Goal: Task Accomplishment & Management: Use online tool/utility

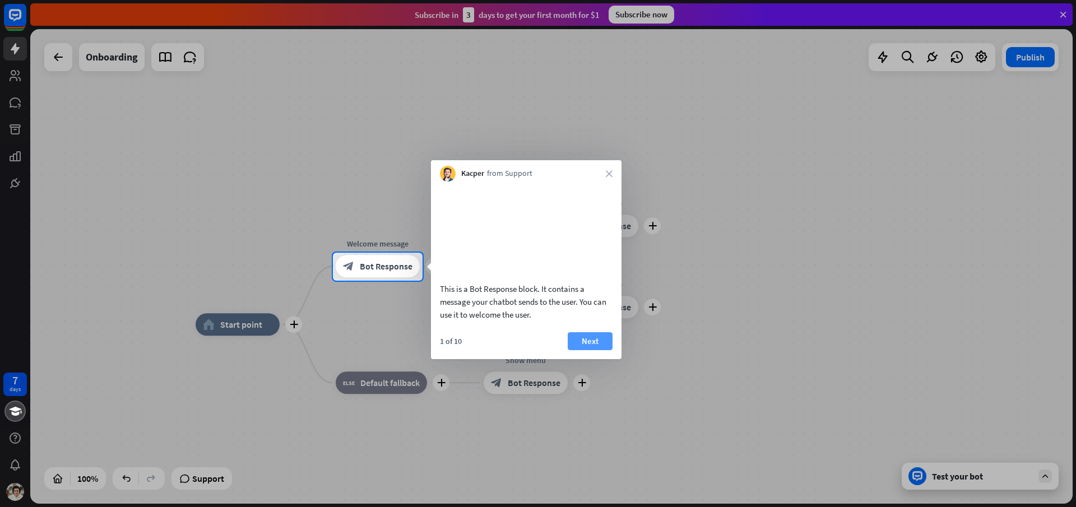
click at [589, 347] on button "Next" at bounding box center [590, 341] width 45 height 18
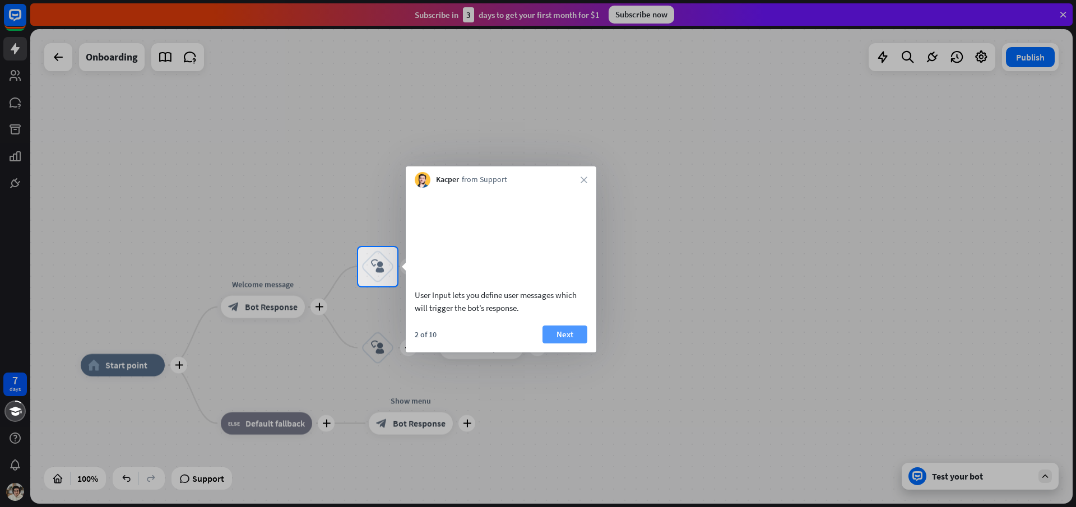
click at [568, 344] on button "Next" at bounding box center [565, 335] width 45 height 18
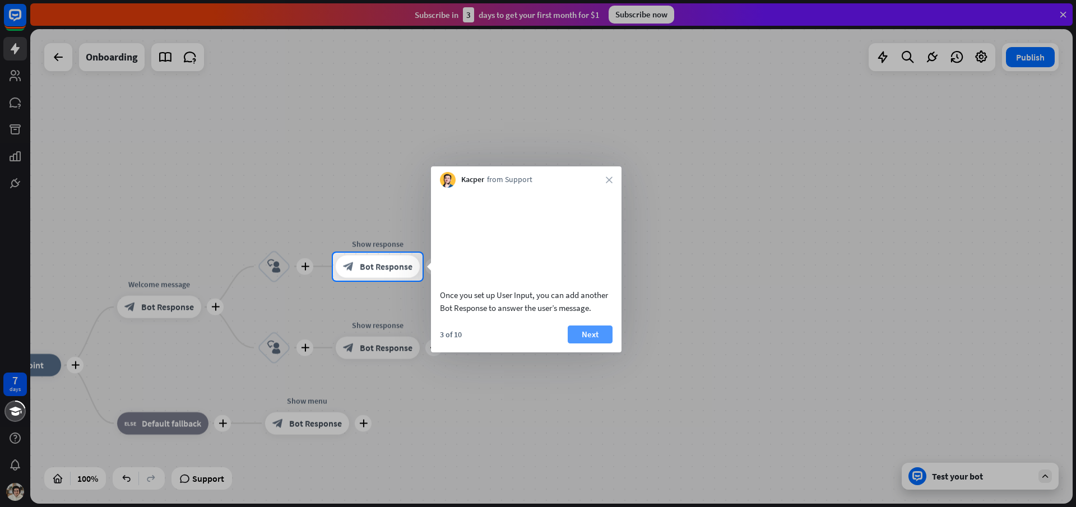
click at [598, 344] on button "Next" at bounding box center [590, 335] width 45 height 18
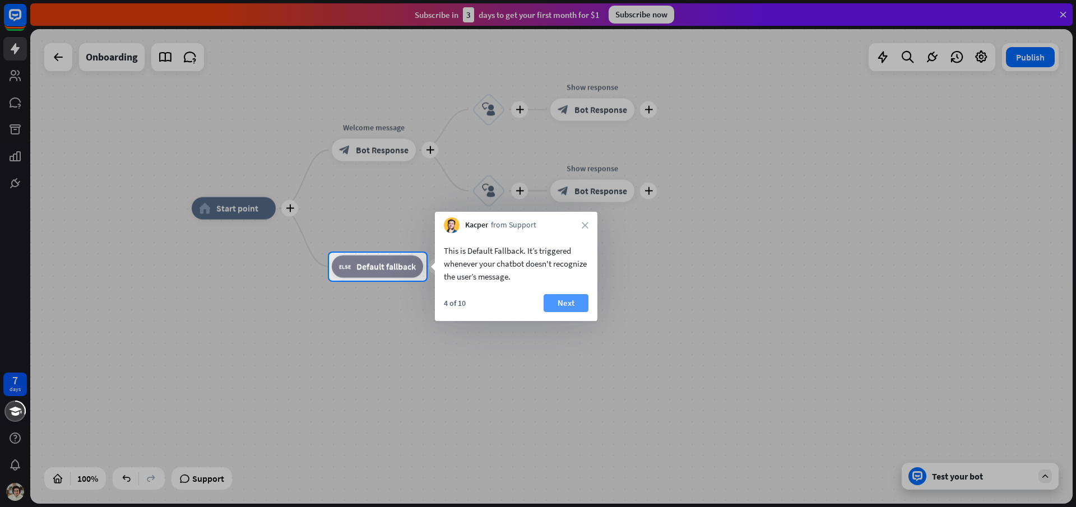
click at [575, 306] on button "Next" at bounding box center [566, 303] width 45 height 18
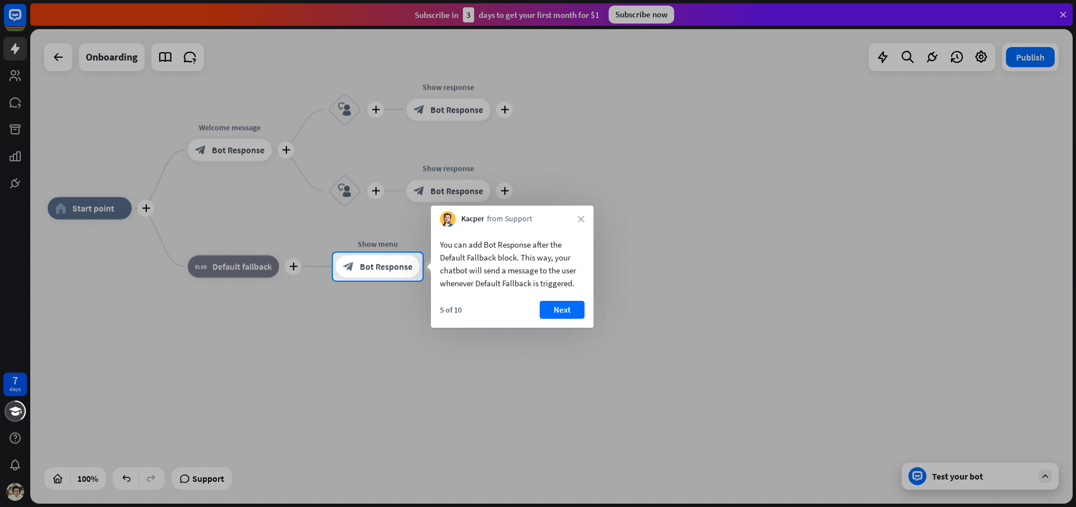
click at [573, 215] on div "Kacper from Support close" at bounding box center [512, 216] width 163 height 21
click at [581, 219] on icon "close" at bounding box center [581, 219] width 7 height 7
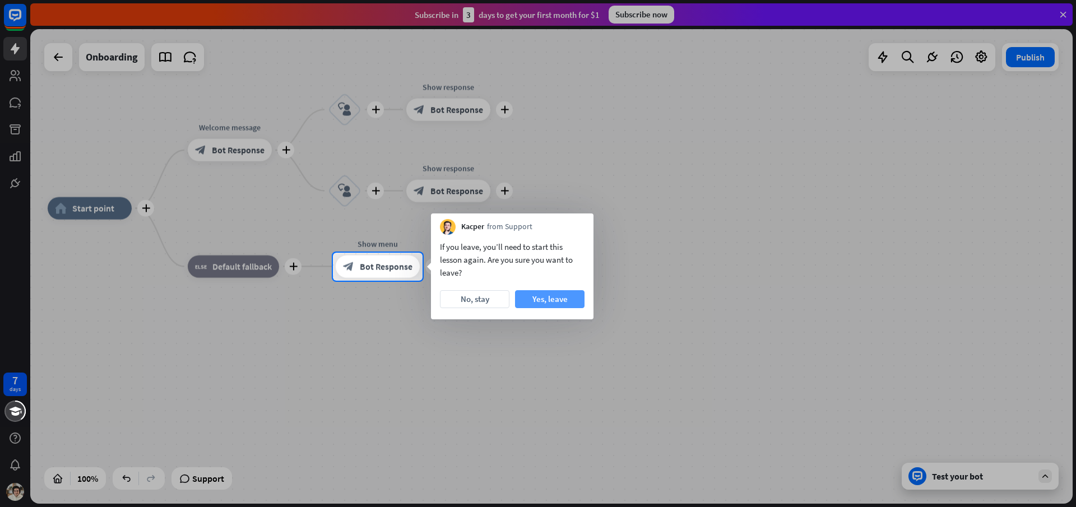
click at [532, 302] on button "Yes, leave" at bounding box center [550, 299] width 70 height 18
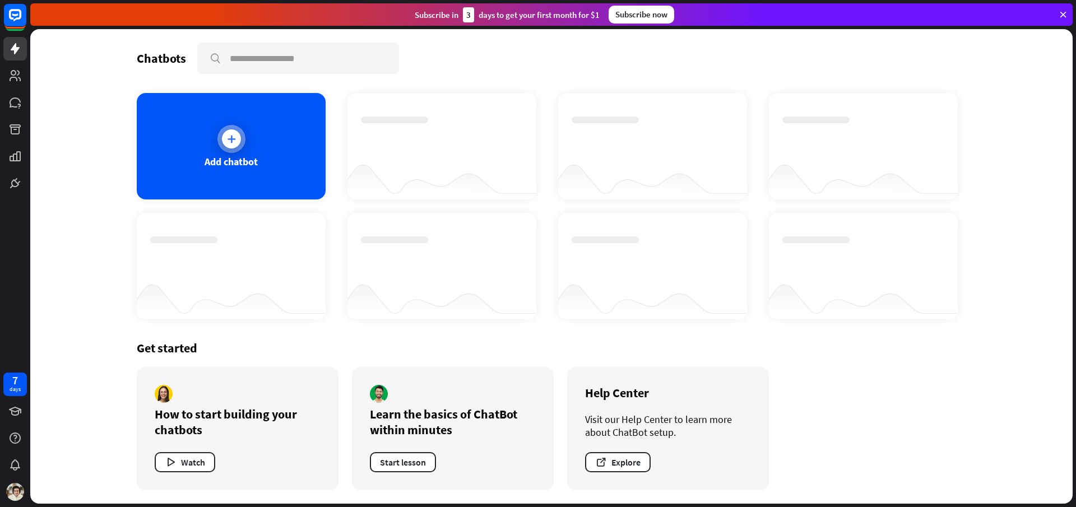
click at [234, 138] on icon at bounding box center [231, 138] width 11 height 11
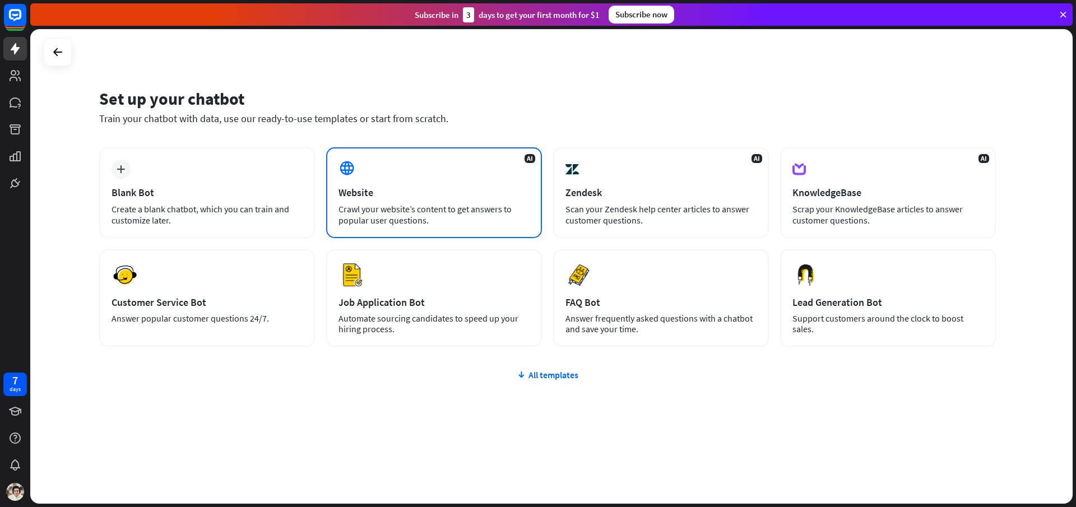
click at [471, 210] on div "Crawl your website’s content to get answers to popular user questions." at bounding box center [434, 214] width 191 height 22
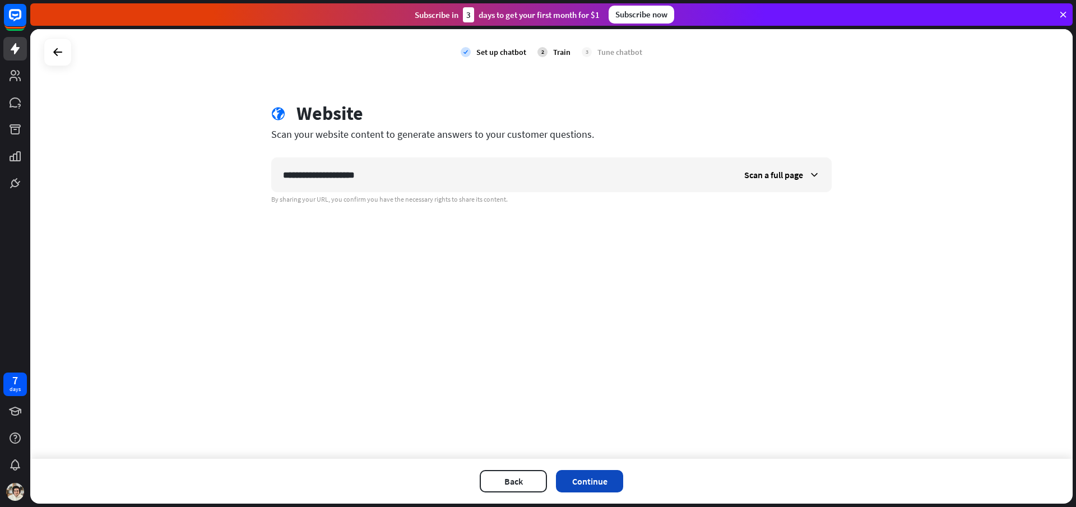
type input "**********"
drag, startPoint x: 598, startPoint y: 480, endPoint x: 846, endPoint y: 164, distance: 401.6
click at [831, 204] on div "**********" at bounding box center [551, 266] width 1043 height 475
click at [793, 177] on span "Scan a full page" at bounding box center [773, 174] width 59 height 11
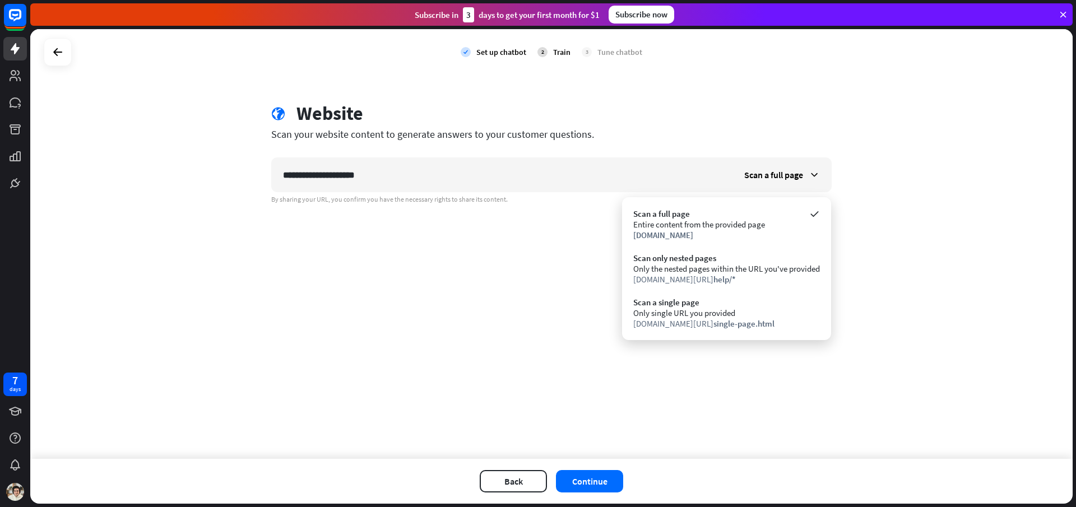
click at [569, 352] on div "**********" at bounding box center [551, 244] width 1043 height 430
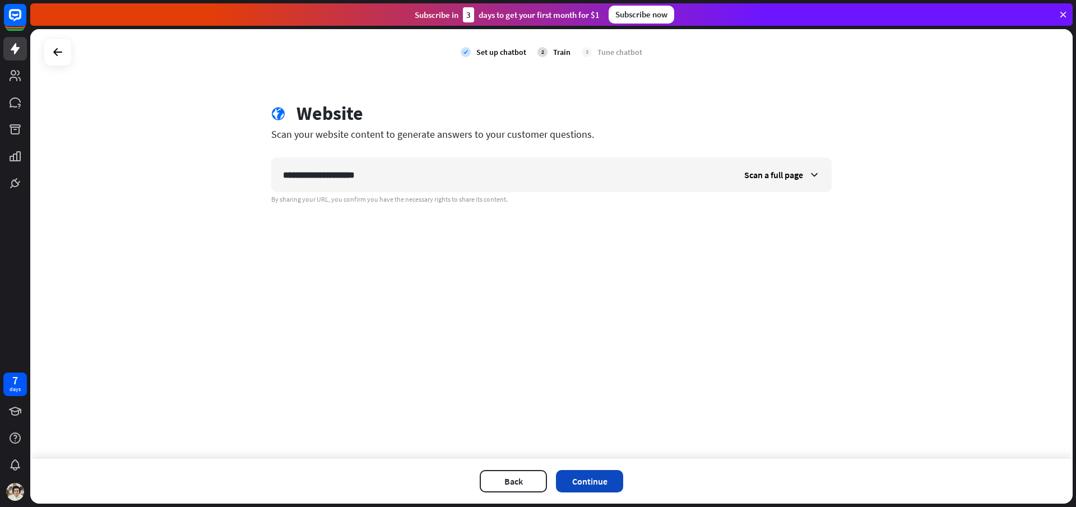
drag, startPoint x: 604, startPoint y: 468, endPoint x: 606, endPoint y: 476, distance: 8.6
click at [604, 469] on div "Back Continue" at bounding box center [551, 481] width 1043 height 45
click at [607, 475] on button "Continue" at bounding box center [589, 481] width 67 height 22
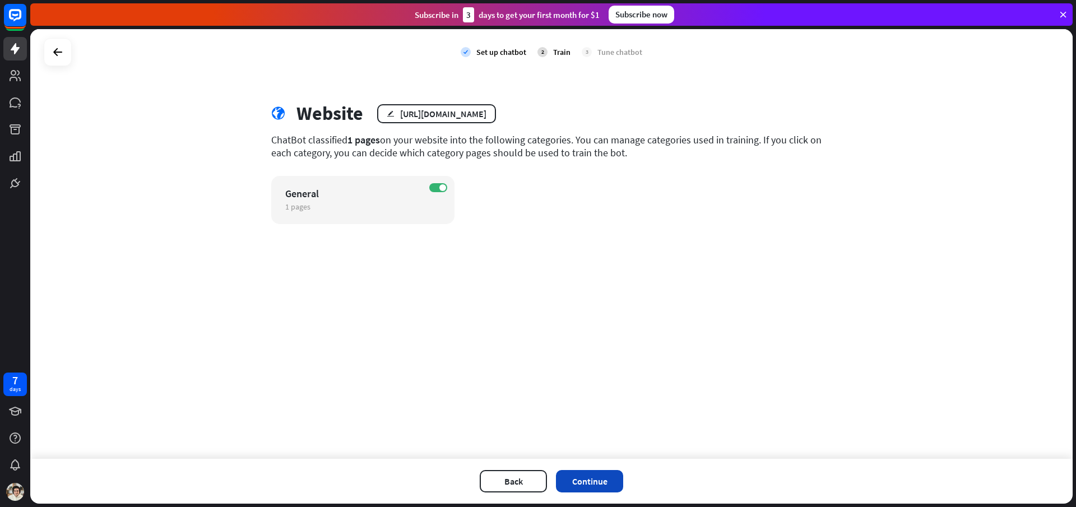
click at [593, 478] on button "Continue" at bounding box center [589, 481] width 67 height 22
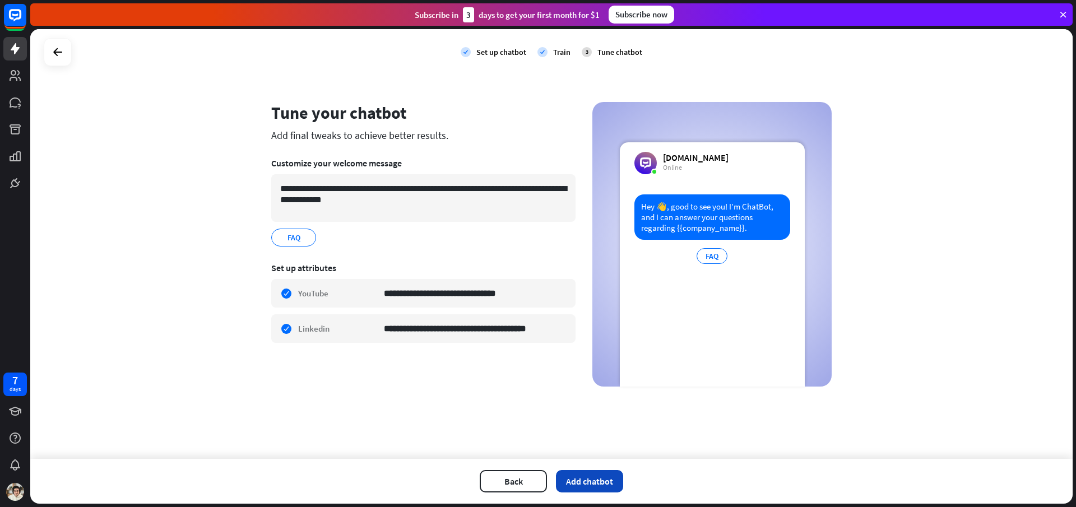
click at [578, 470] on button "Add chatbot" at bounding box center [589, 481] width 67 height 22
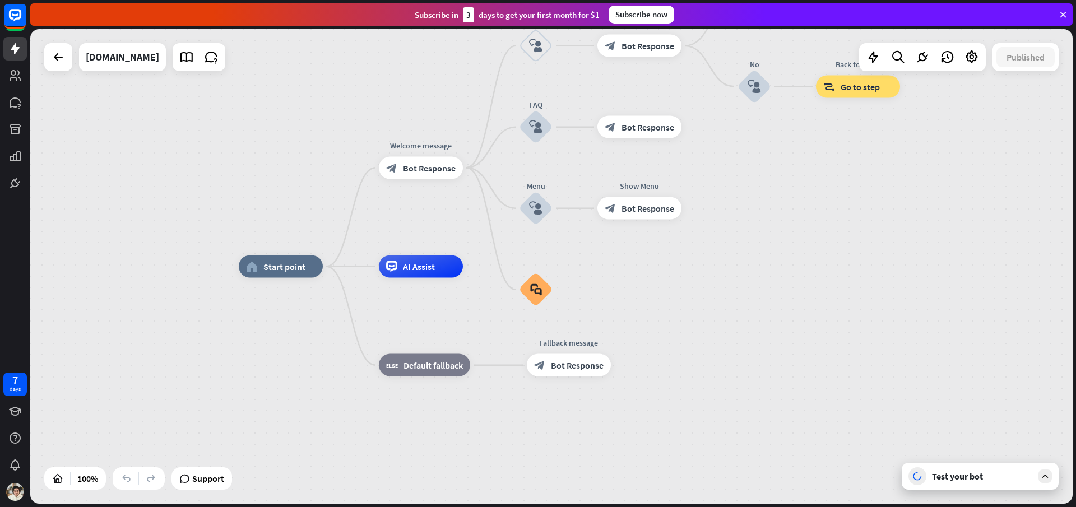
click at [341, 195] on div "home_2 Start point Welcome message block_bot_response Bot Response Back to Menu…" at bounding box center [551, 266] width 1043 height 475
drag, startPoint x: 614, startPoint y: 266, endPoint x: 610, endPoint y: 305, distance: 39.4
click at [522, 129] on div "block_user_input" at bounding box center [536, 127] width 34 height 34
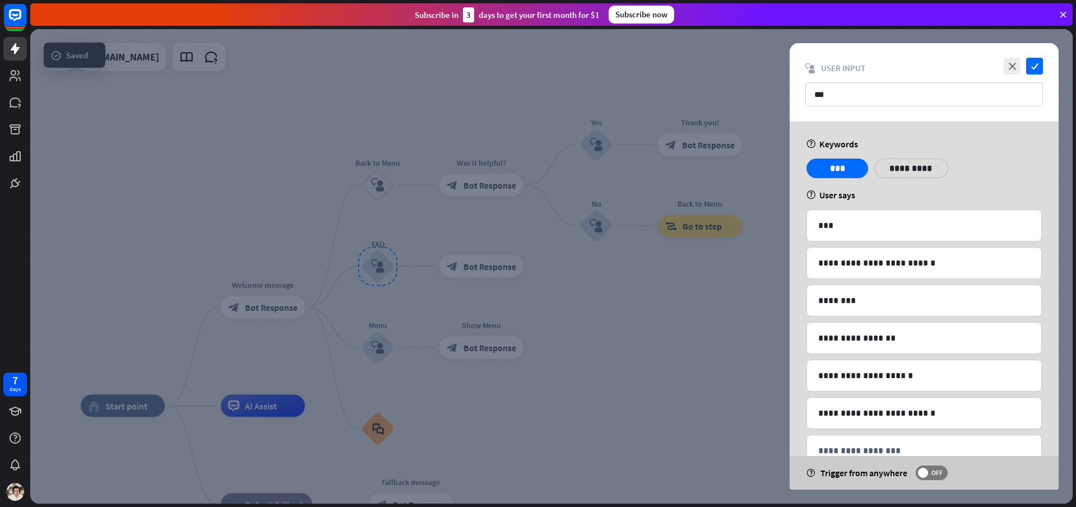
click at [745, 215] on div at bounding box center [551, 266] width 1043 height 475
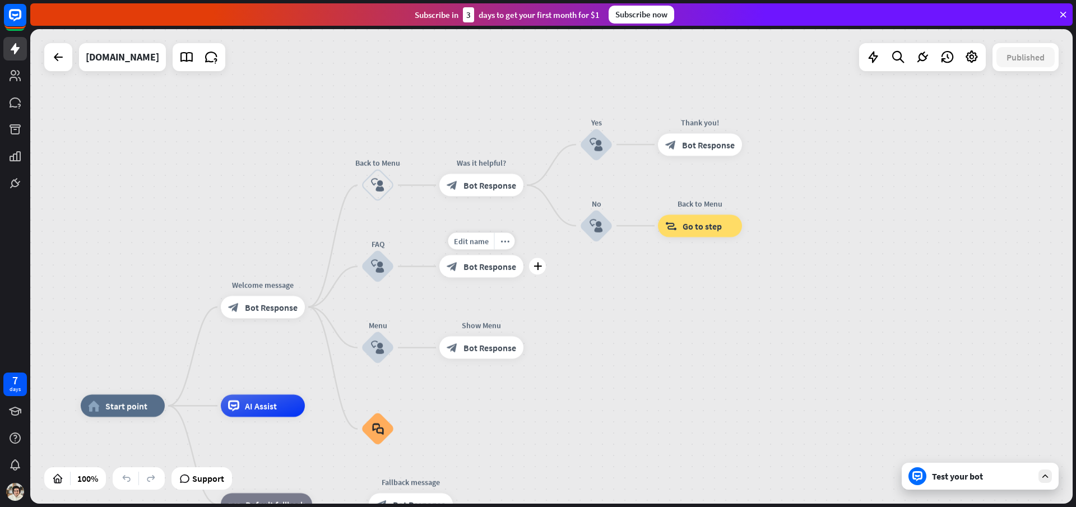
click at [487, 261] on span "Bot Response" at bounding box center [490, 266] width 53 height 11
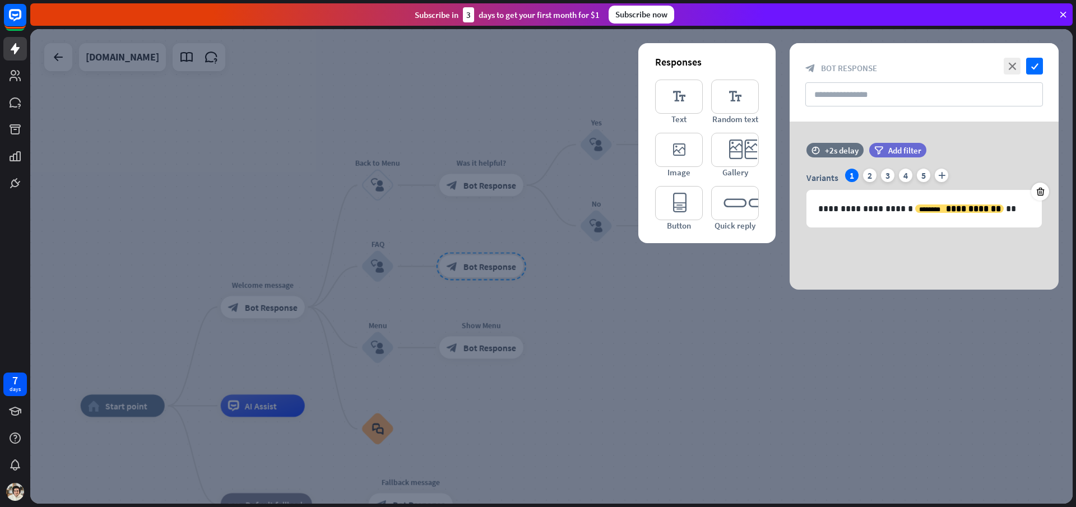
click at [489, 265] on div at bounding box center [551, 266] width 1043 height 475
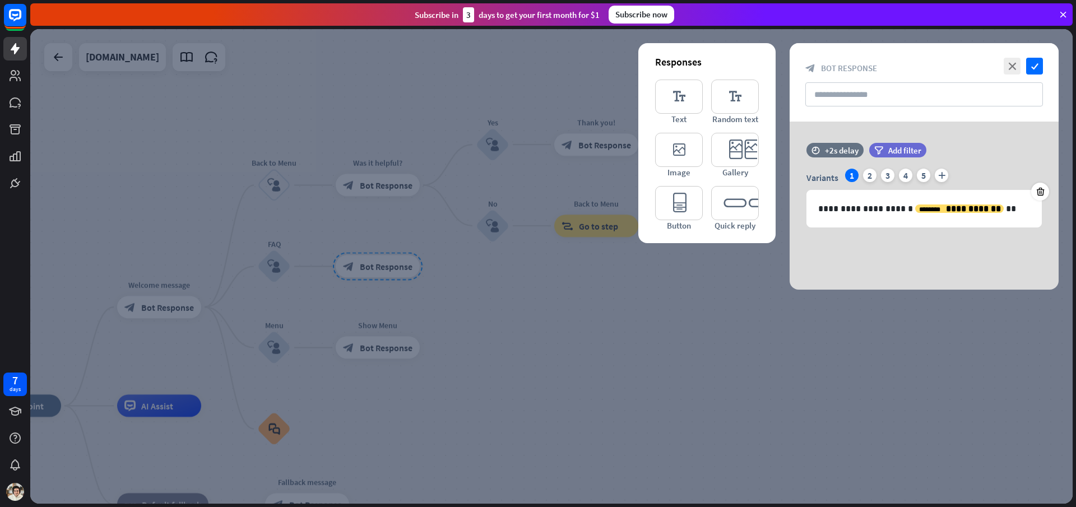
click at [388, 289] on div at bounding box center [551, 266] width 1043 height 475
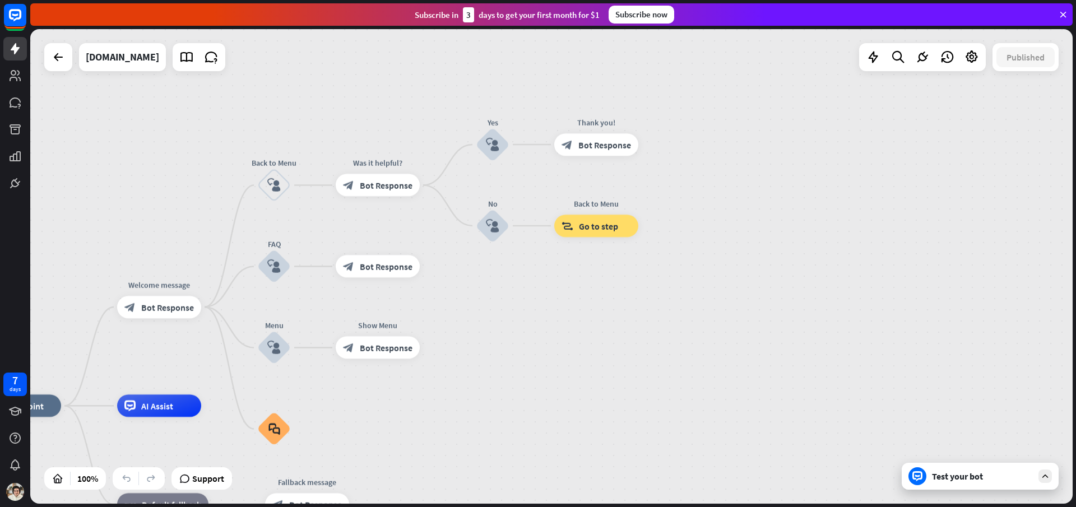
click at [932, 480] on div "Test your bot" at bounding box center [982, 476] width 101 height 11
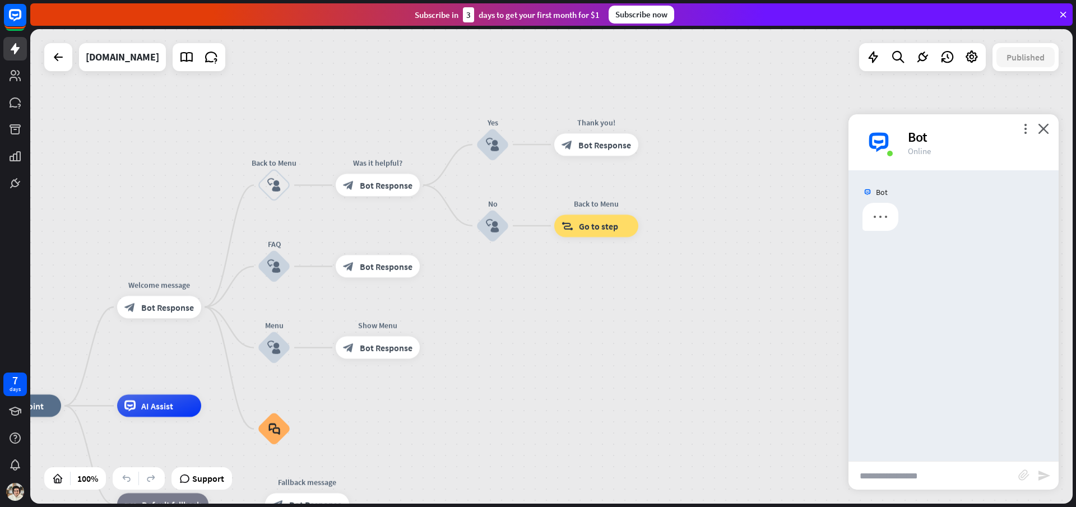
click at [939, 476] on input "text" at bounding box center [934, 476] width 170 height 28
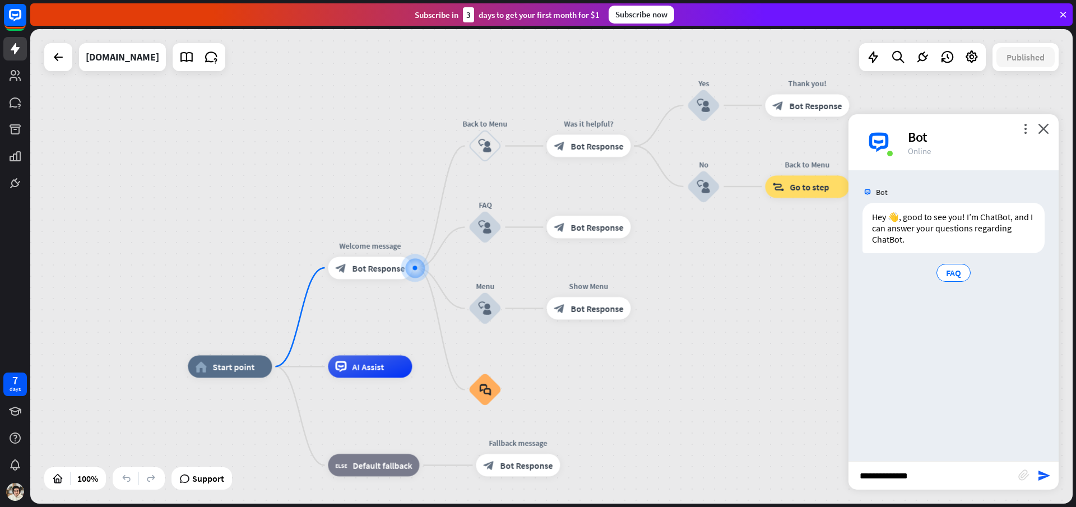
type input "**********"
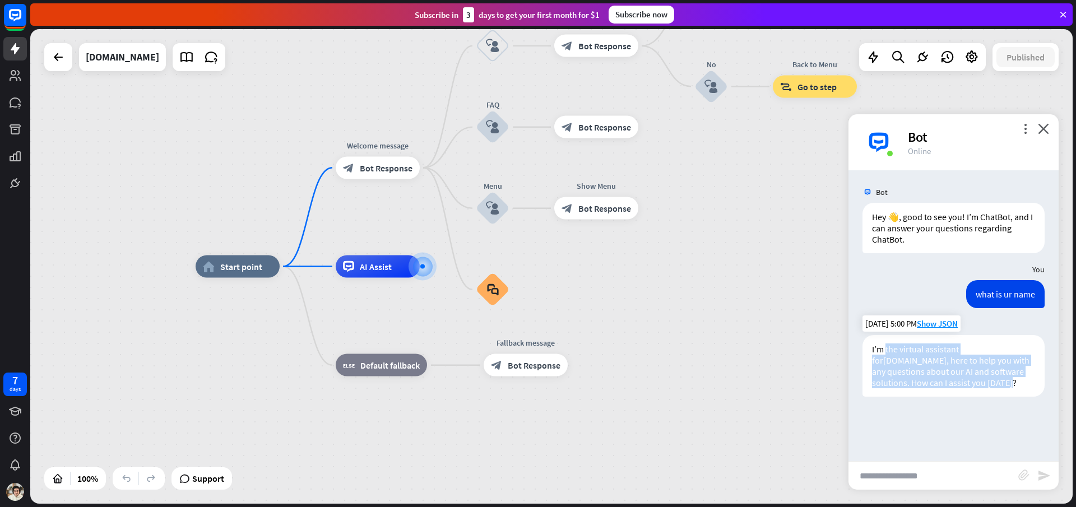
drag, startPoint x: 966, startPoint y: 394, endPoint x: 886, endPoint y: 347, distance: 92.7
click at [886, 347] on div "I’m the virtual assistant for [DOMAIN_NAME] , here to help you with any questio…" at bounding box center [954, 366] width 182 height 62
click at [886, 347] on p "I’m the virtual assistant for [DOMAIN_NAME] , here to help you with any questio…" at bounding box center [953, 366] width 163 height 45
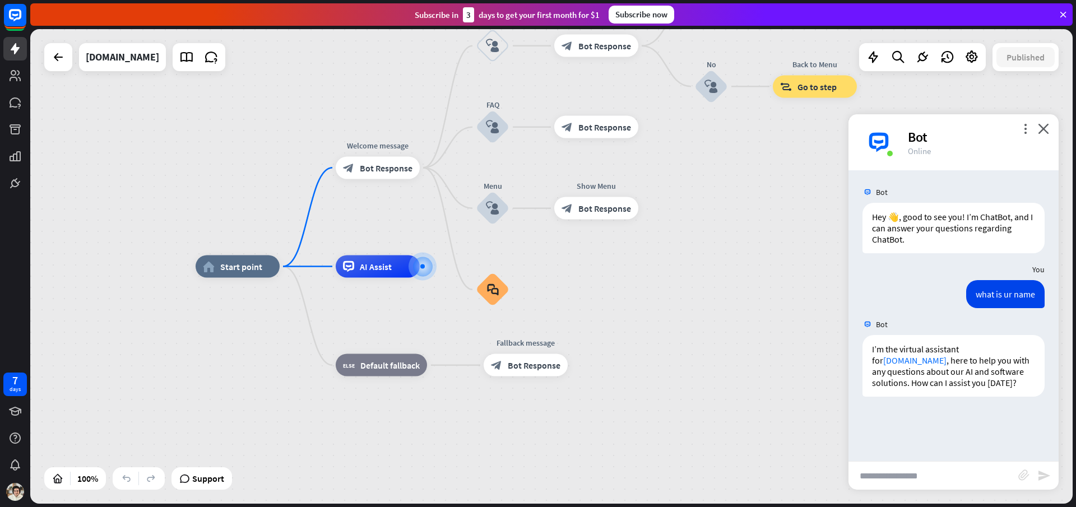
click at [961, 467] on input "text" at bounding box center [934, 476] width 170 height 28
type input "***"
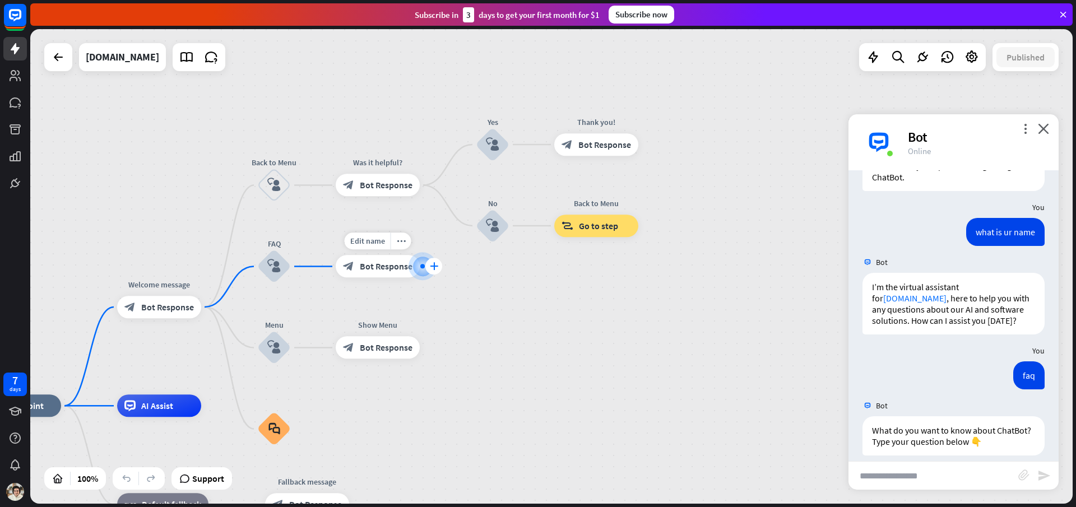
scroll to position [73, 0]
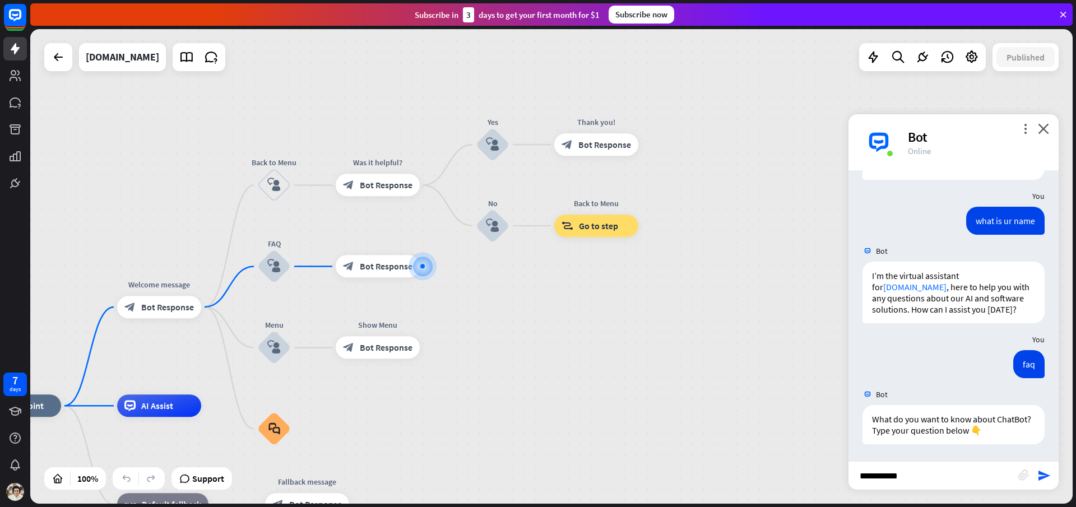
type input "**********"
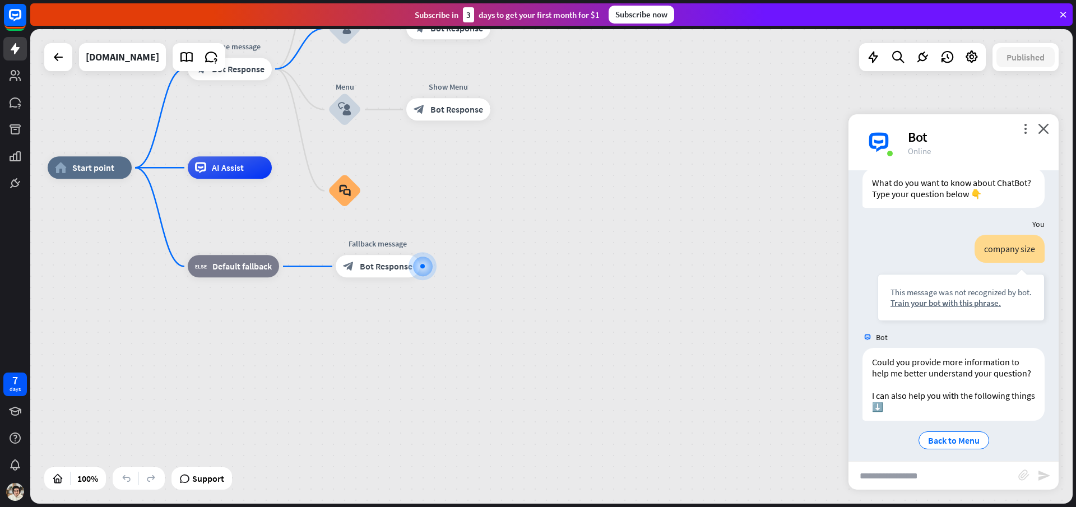
scroll to position [328, 0]
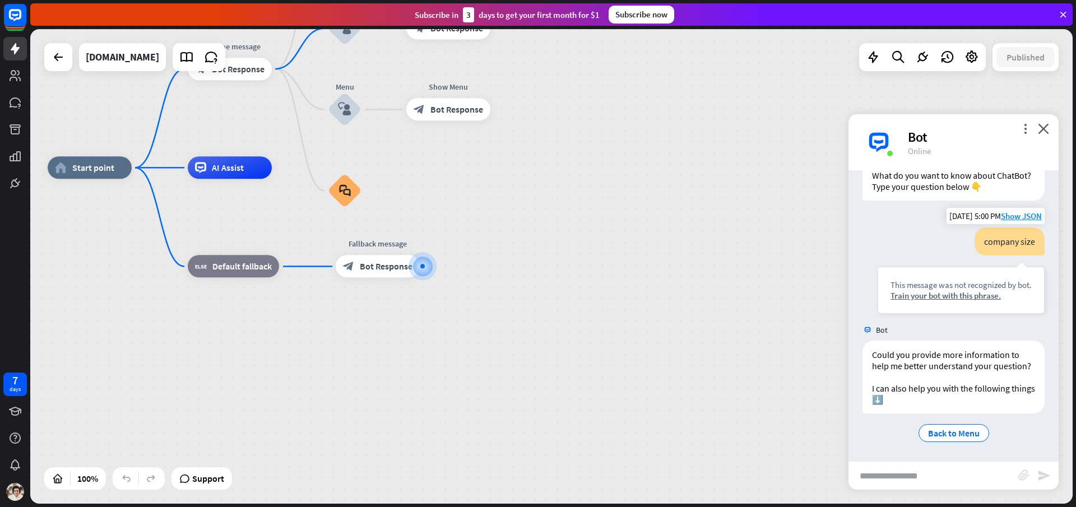
click at [960, 292] on div "This message was not recognized by bot. Train your bot with this phrase." at bounding box center [961, 290] width 167 height 47
click at [962, 290] on div "Train your bot with this phrase." at bounding box center [961, 295] width 141 height 11
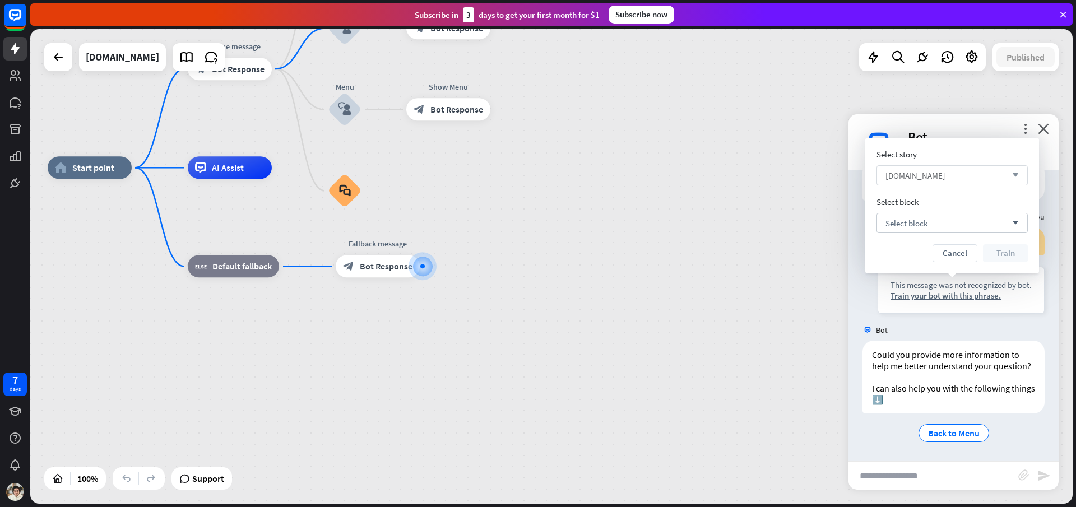
click at [940, 183] on div "[DOMAIN_NAME] arrow_down" at bounding box center [952, 175] width 151 height 20
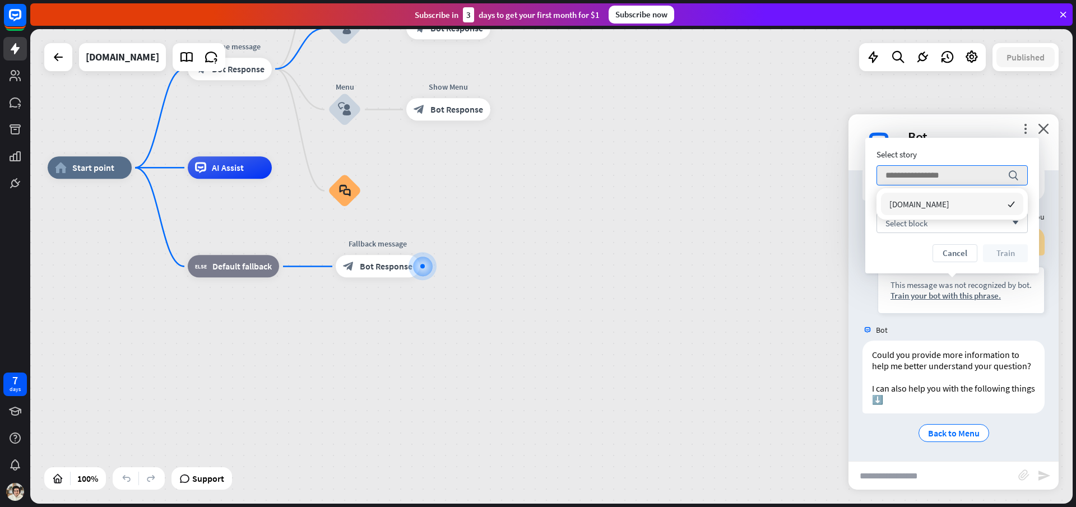
drag, startPoint x: 939, startPoint y: 180, endPoint x: 933, endPoint y: 191, distance: 12.8
click at [939, 180] on input "search" at bounding box center [944, 175] width 117 height 19
click at [925, 220] on span "Select block" at bounding box center [907, 223] width 42 height 11
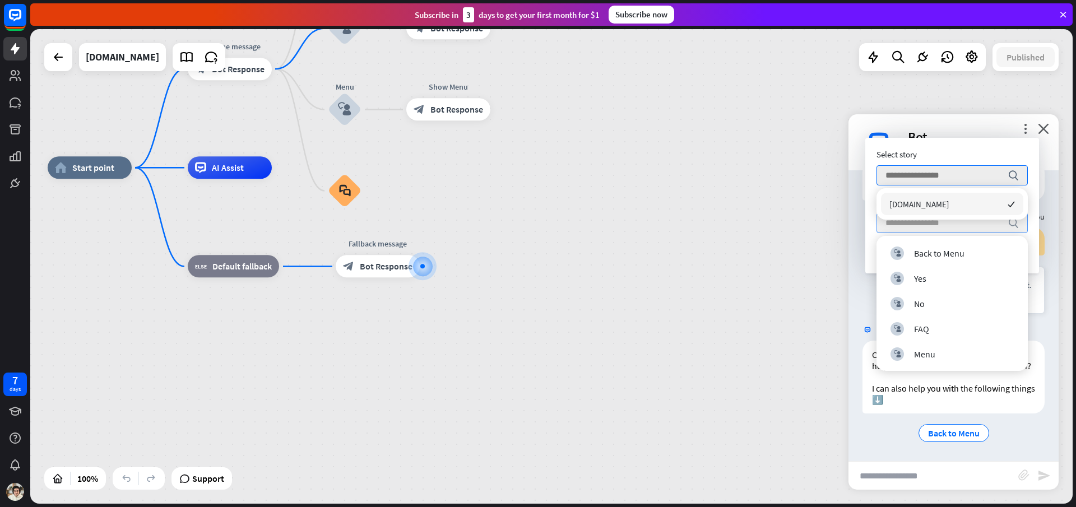
click at [923, 210] on div "[DOMAIN_NAME] checked" at bounding box center [952, 204] width 142 height 22
click at [918, 229] on input "search" at bounding box center [944, 223] width 117 height 19
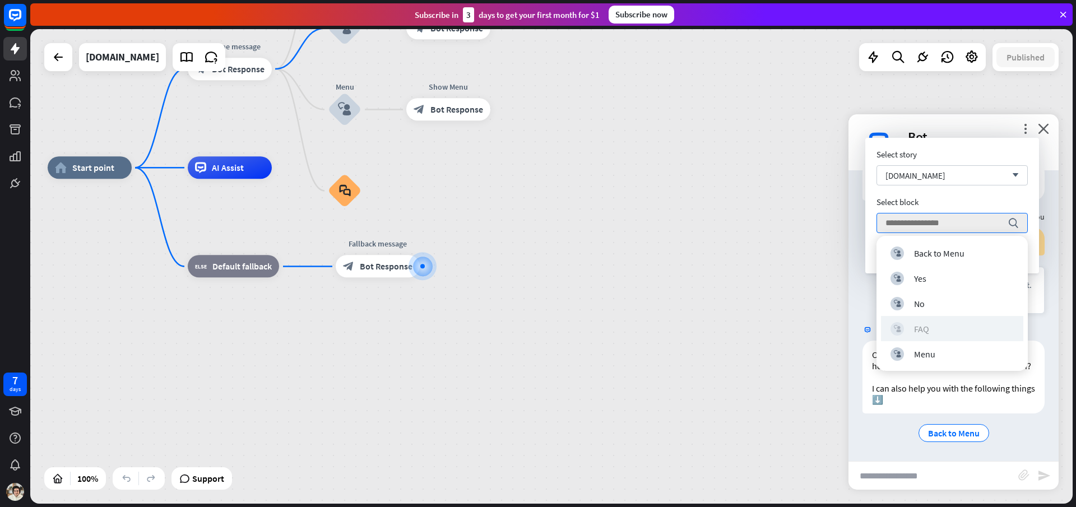
click at [945, 327] on div "block_user_input FAQ" at bounding box center [952, 328] width 123 height 13
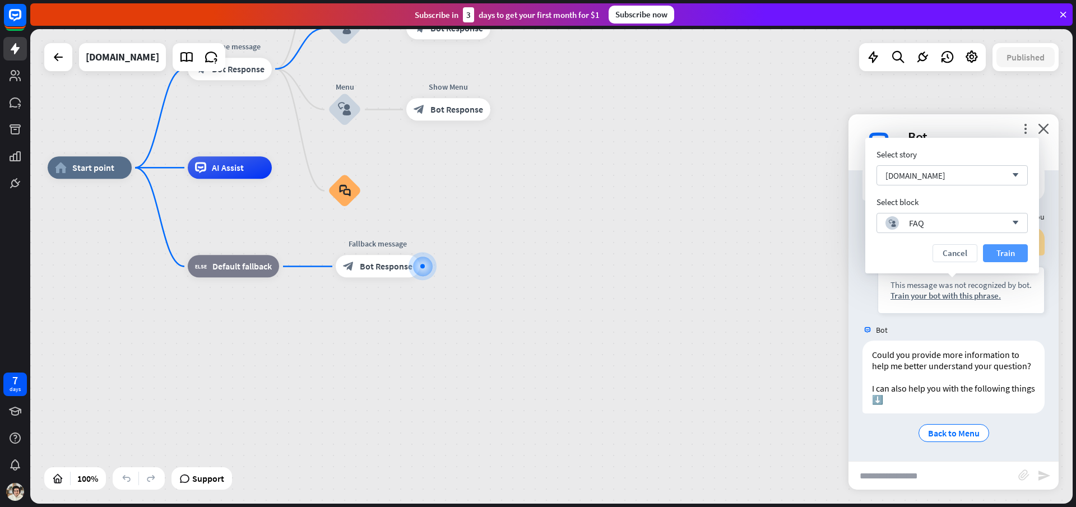
click at [995, 253] on button "Train" at bounding box center [1005, 253] width 45 height 18
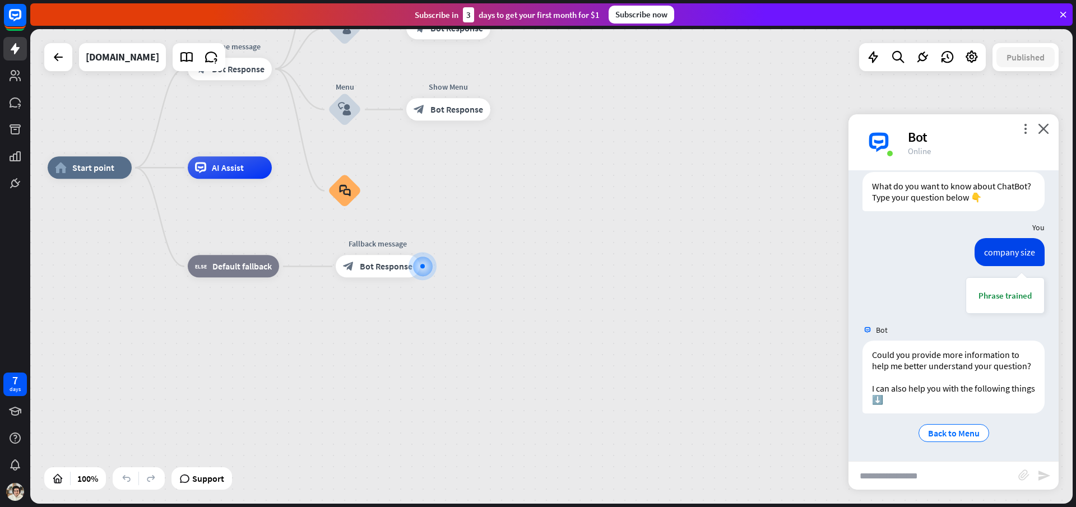
scroll to position [318, 0]
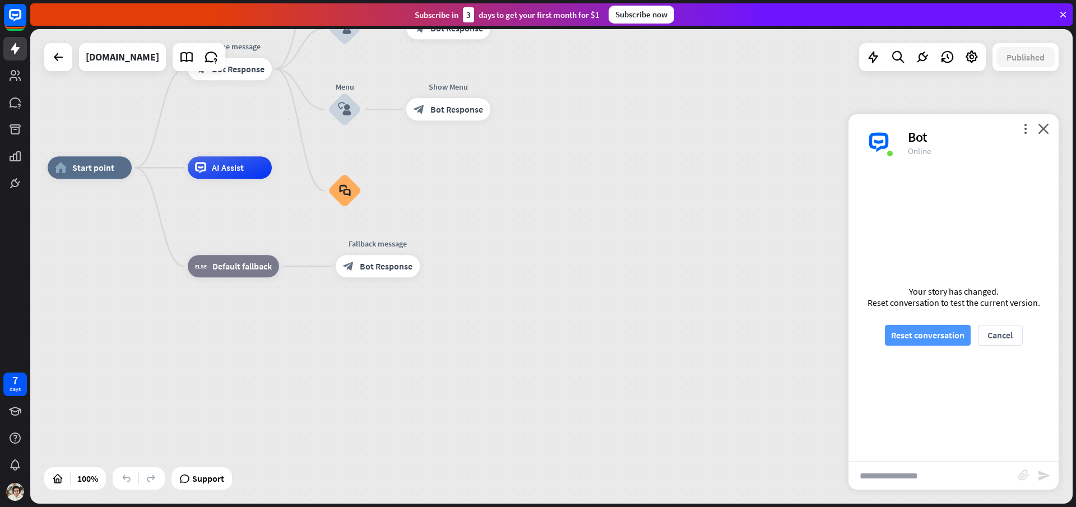
click at [942, 333] on button "Reset conversation" at bounding box center [928, 335] width 86 height 21
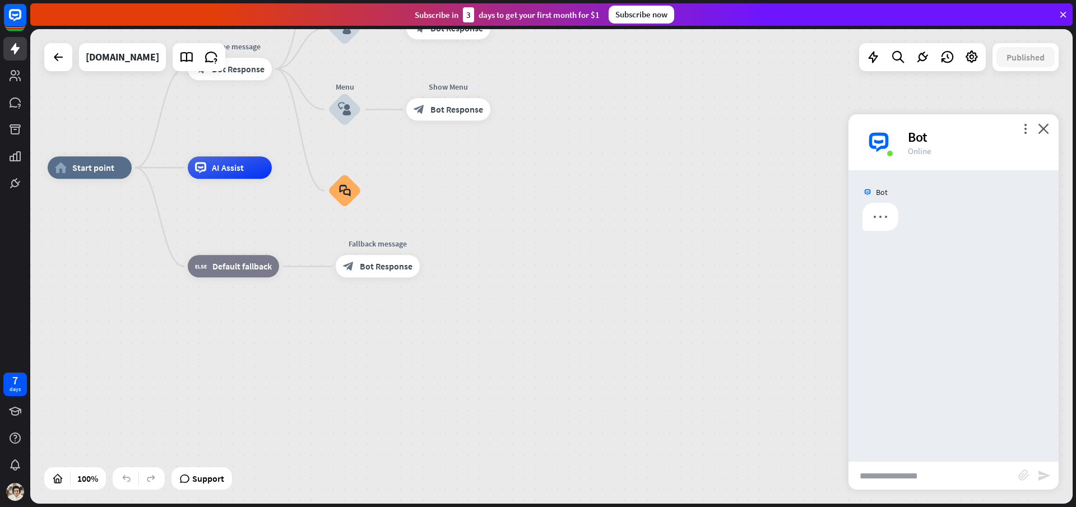
scroll to position [0, 0]
click at [927, 479] on input "text" at bounding box center [934, 476] width 170 height 28
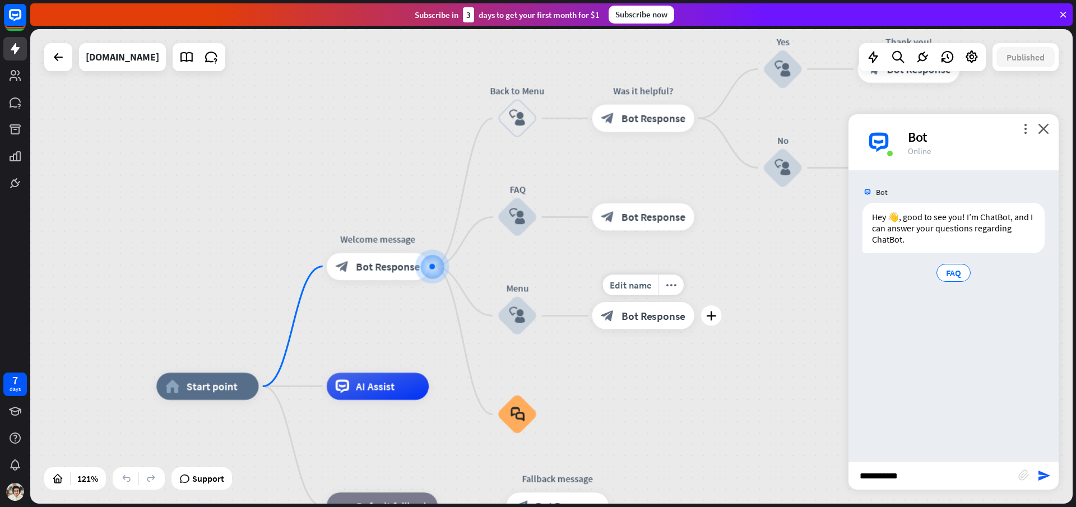
type input "**********"
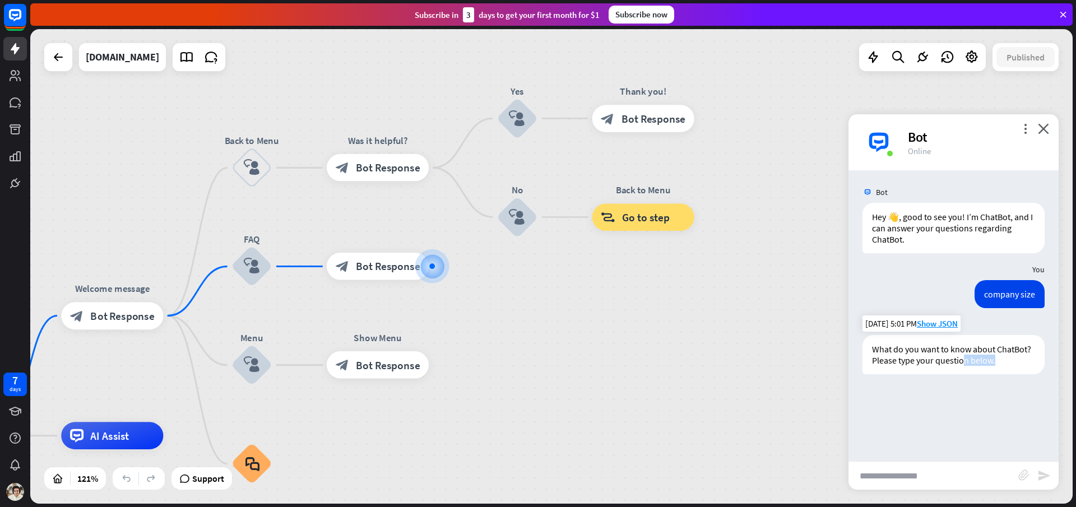
drag, startPoint x: 980, startPoint y: 360, endPoint x: 939, endPoint y: 357, distance: 41.6
click at [942, 357] on div "What do you want to know about ChatBot? Please type your question below." at bounding box center [954, 354] width 182 height 39
click at [939, 357] on div "What do you want to know about ChatBot? Please type your question below." at bounding box center [954, 354] width 182 height 39
click at [432, 271] on div at bounding box center [432, 267] width 14 height 14
click at [393, 267] on span "Bot Response" at bounding box center [388, 266] width 64 height 13
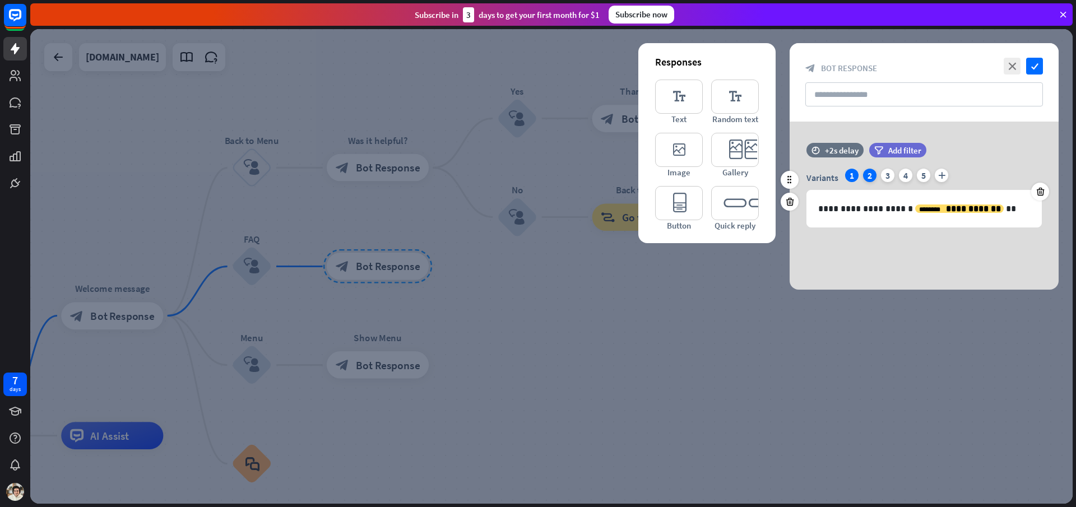
click at [865, 177] on div "2" at bounding box center [869, 175] width 13 height 13
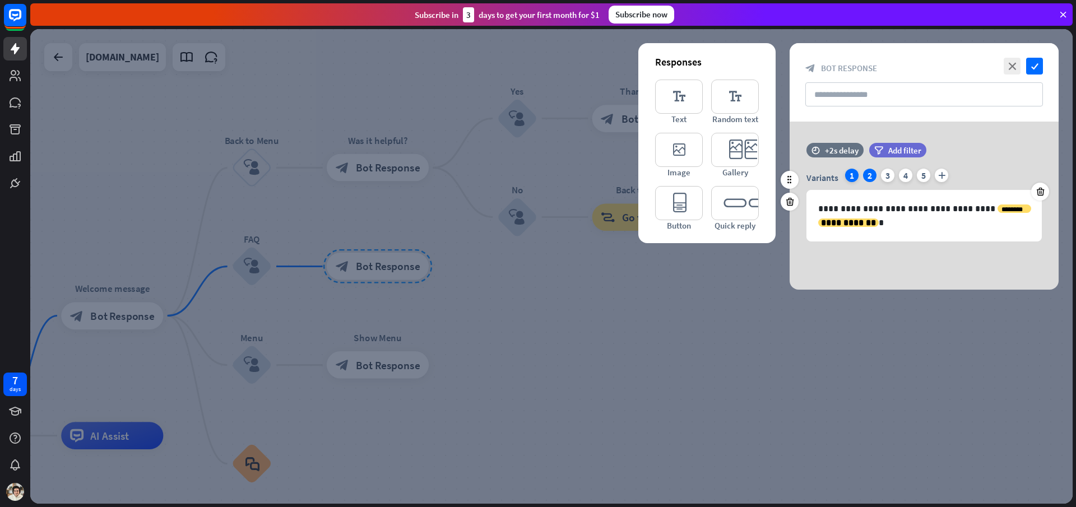
click at [857, 175] on div "1" at bounding box center [851, 175] width 13 height 13
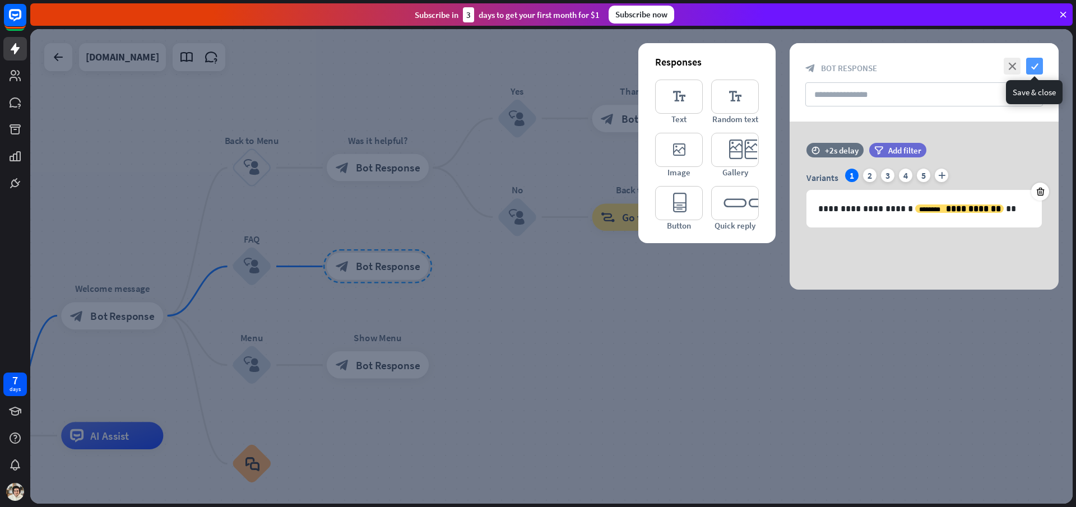
click at [1034, 61] on icon "check" at bounding box center [1034, 66] width 17 height 17
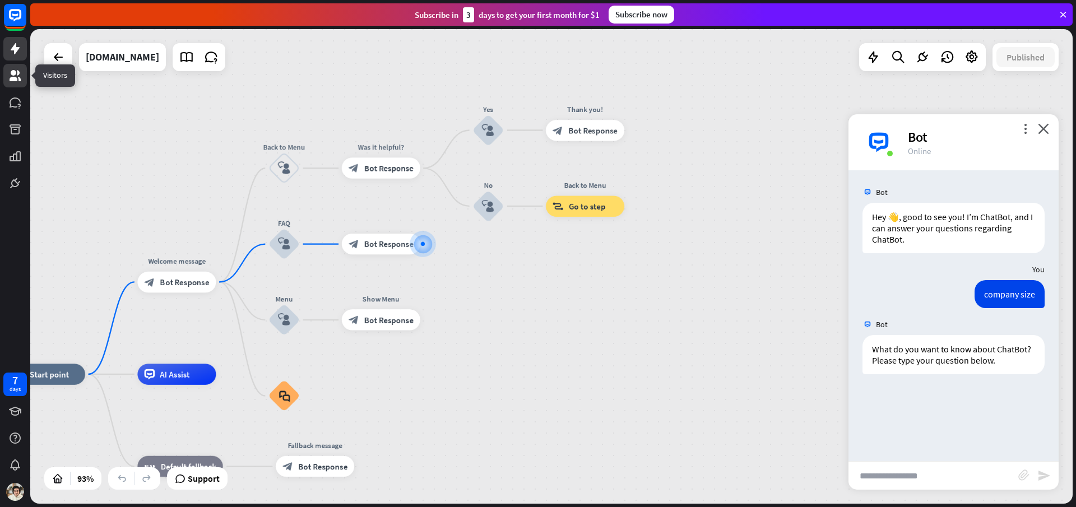
click at [13, 86] on link at bounding box center [15, 76] width 24 height 24
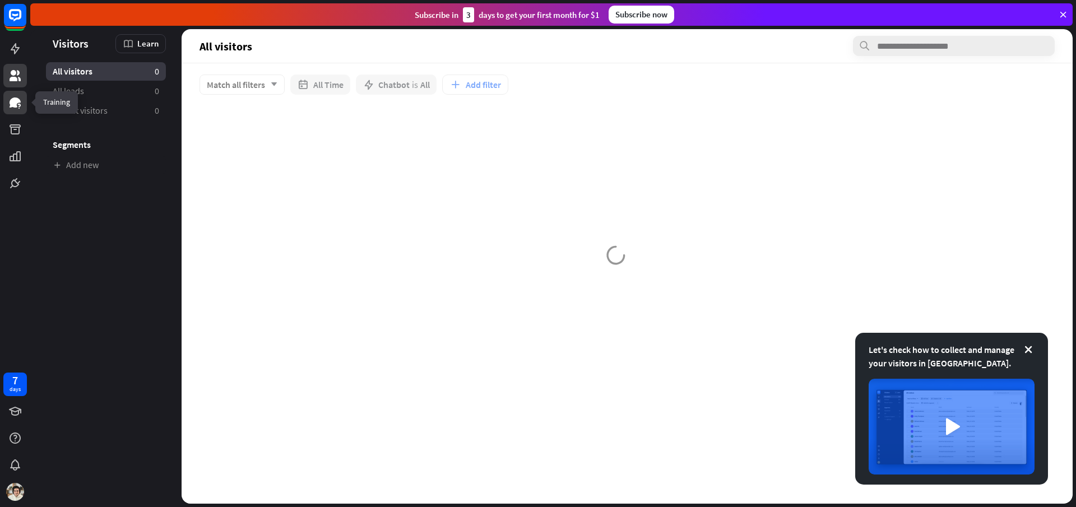
click at [12, 98] on icon at bounding box center [15, 103] width 11 height 10
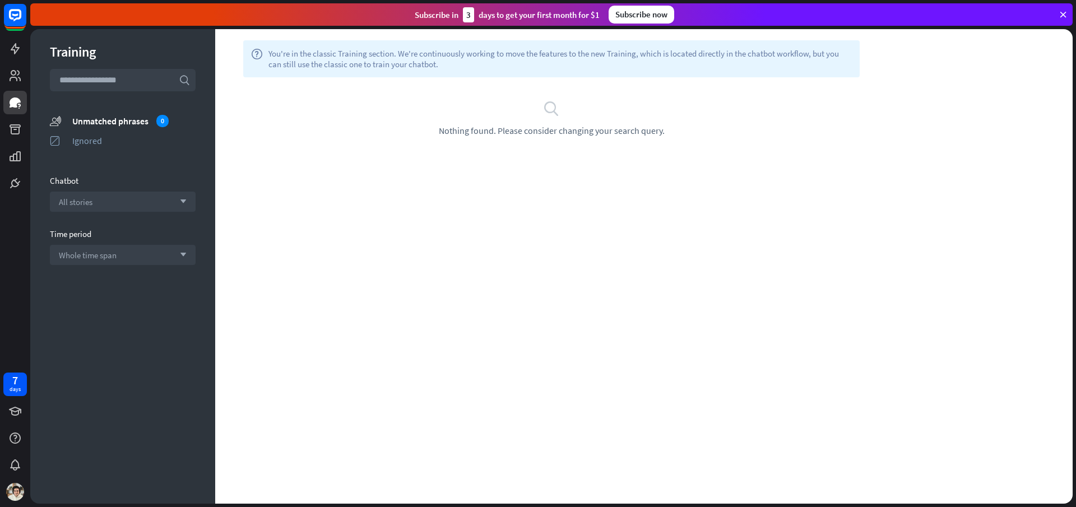
click at [327, 150] on div "search Nothing found. Please consider changing your search query." at bounding box center [551, 117] width 673 height 81
click at [96, 134] on div "ignored Ignored" at bounding box center [123, 140] width 146 height 14
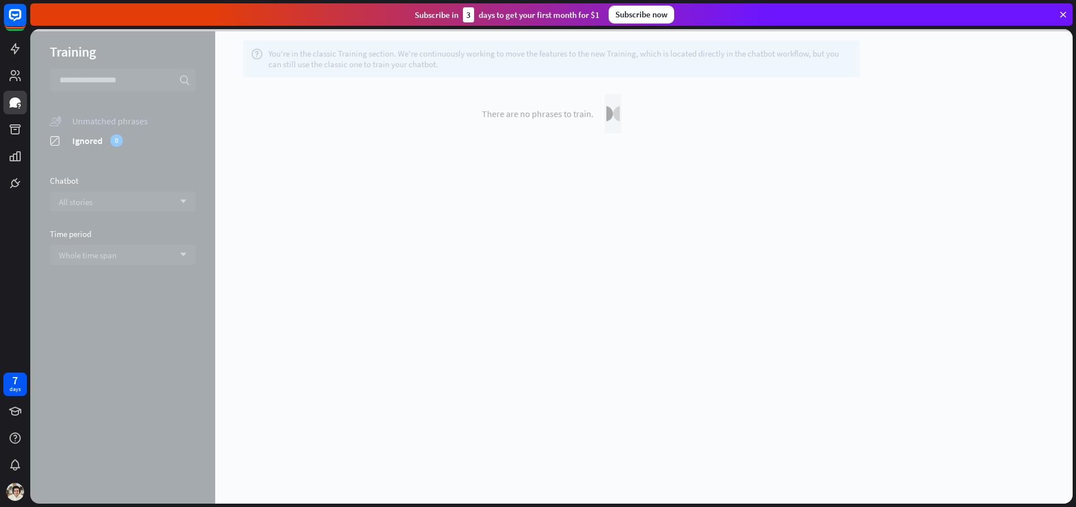
click at [100, 120] on div at bounding box center [551, 266] width 1043 height 475
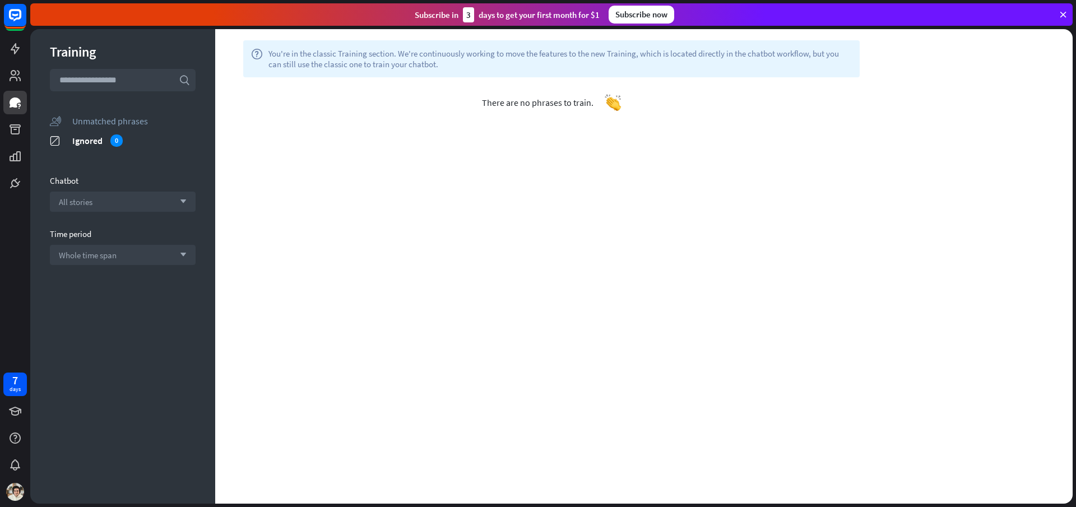
drag, startPoint x: 8, startPoint y: 136, endPoint x: 165, endPoint y: 96, distance: 162.1
click at [20, 81] on icon at bounding box center [15, 75] width 11 height 11
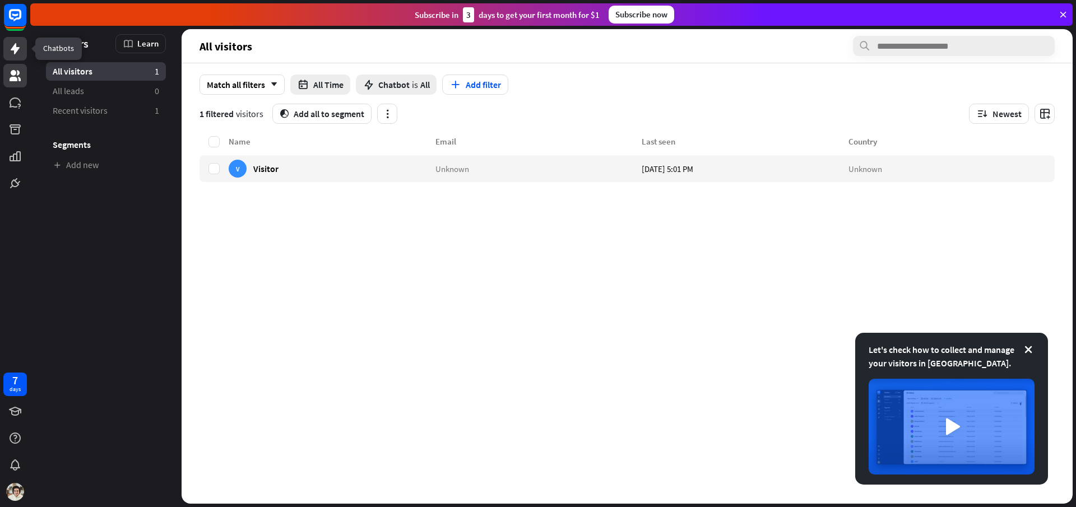
click at [21, 59] on link at bounding box center [15, 49] width 24 height 24
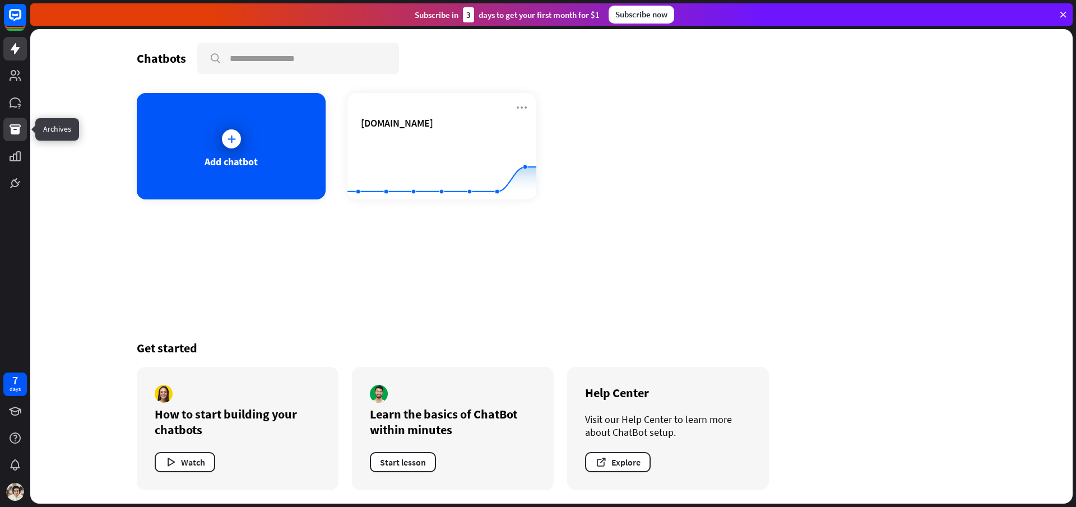
click at [20, 119] on link at bounding box center [15, 130] width 24 height 24
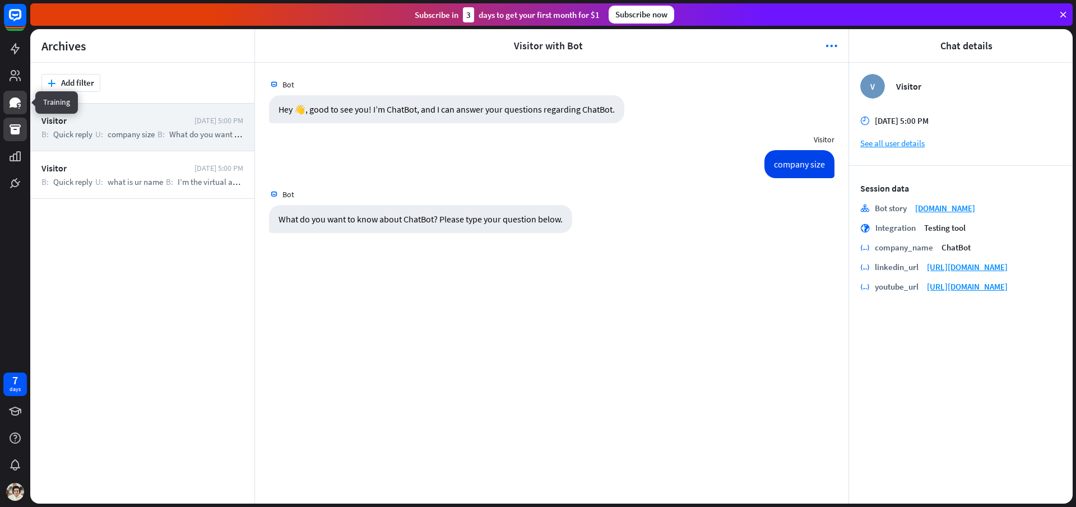
click at [20, 98] on icon at bounding box center [14, 102] width 13 height 13
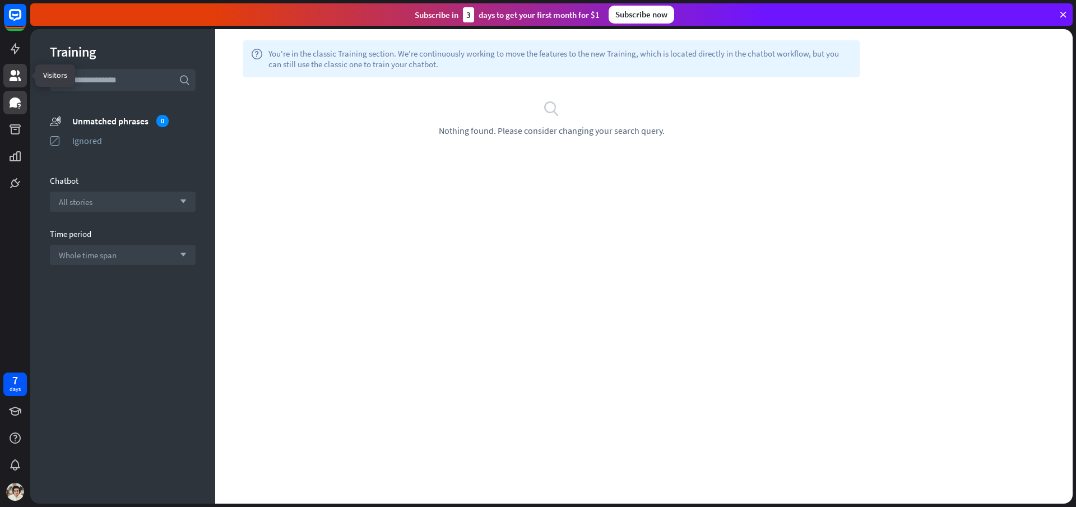
click at [21, 86] on link at bounding box center [15, 76] width 24 height 24
